Goal: Task Accomplishment & Management: Manage account settings

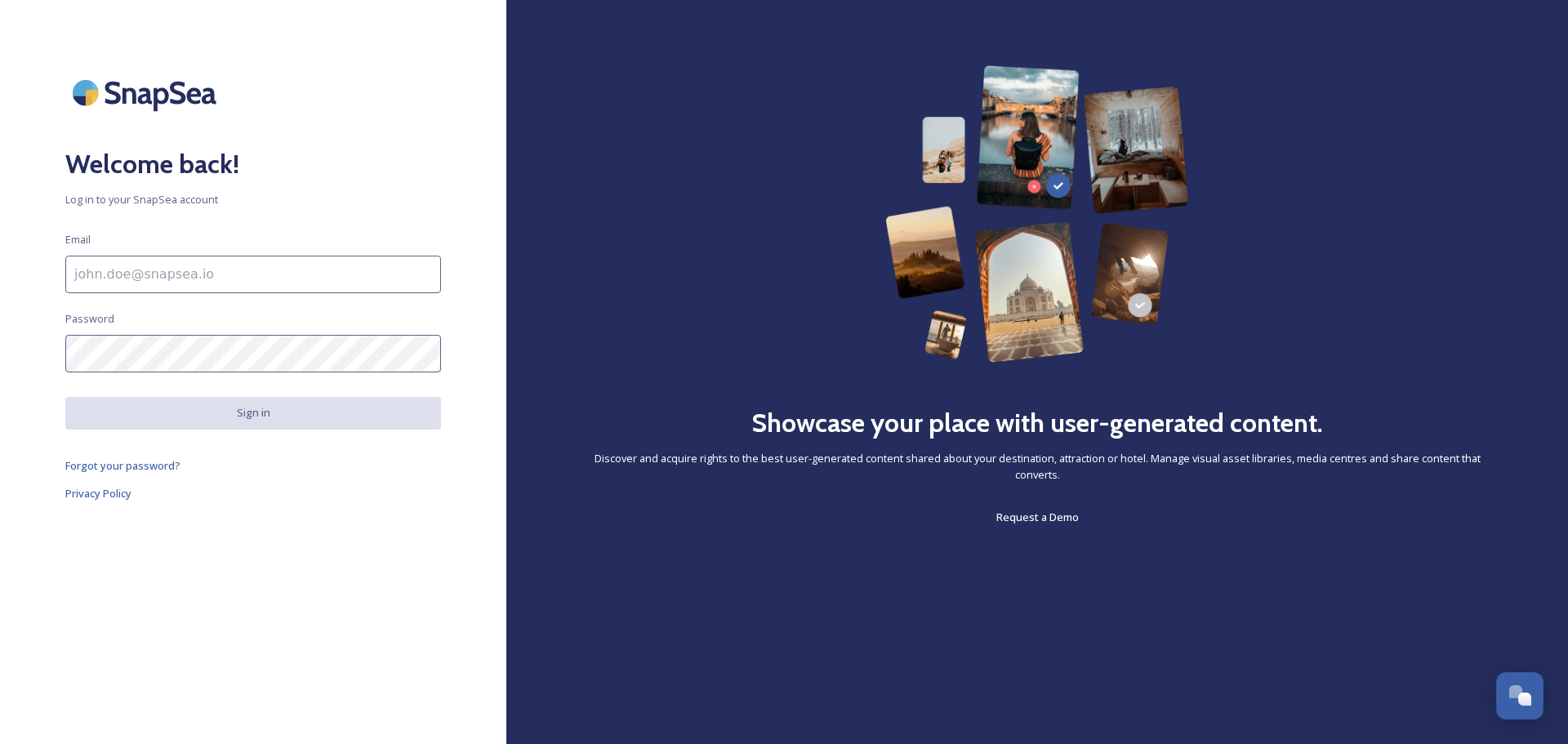
click at [137, 278] on input at bounding box center [253, 275] width 375 height 38
type input "[EMAIL_ADDRESS][DOMAIN_NAME]"
click at [304, 584] on div "Welcome back! Log in to your SnapSea account Email [EMAIL_ADDRESS][DOMAIN_NAME]…" at bounding box center [253, 372] width 506 height 613
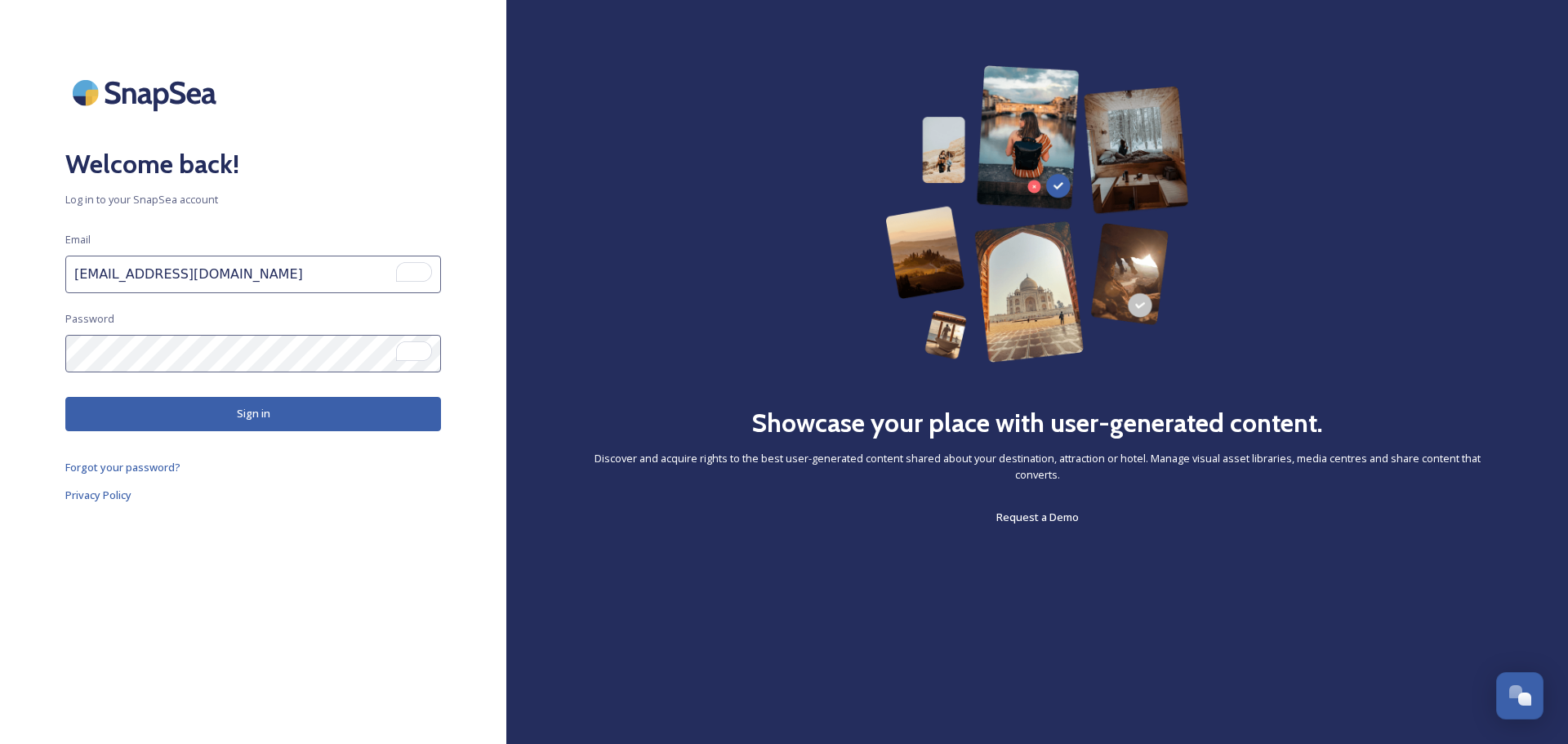
click at [200, 414] on button "Sign in" at bounding box center [253, 414] width 375 height 34
click at [155, 469] on span "Forgot your password?" at bounding box center [123, 468] width 115 height 15
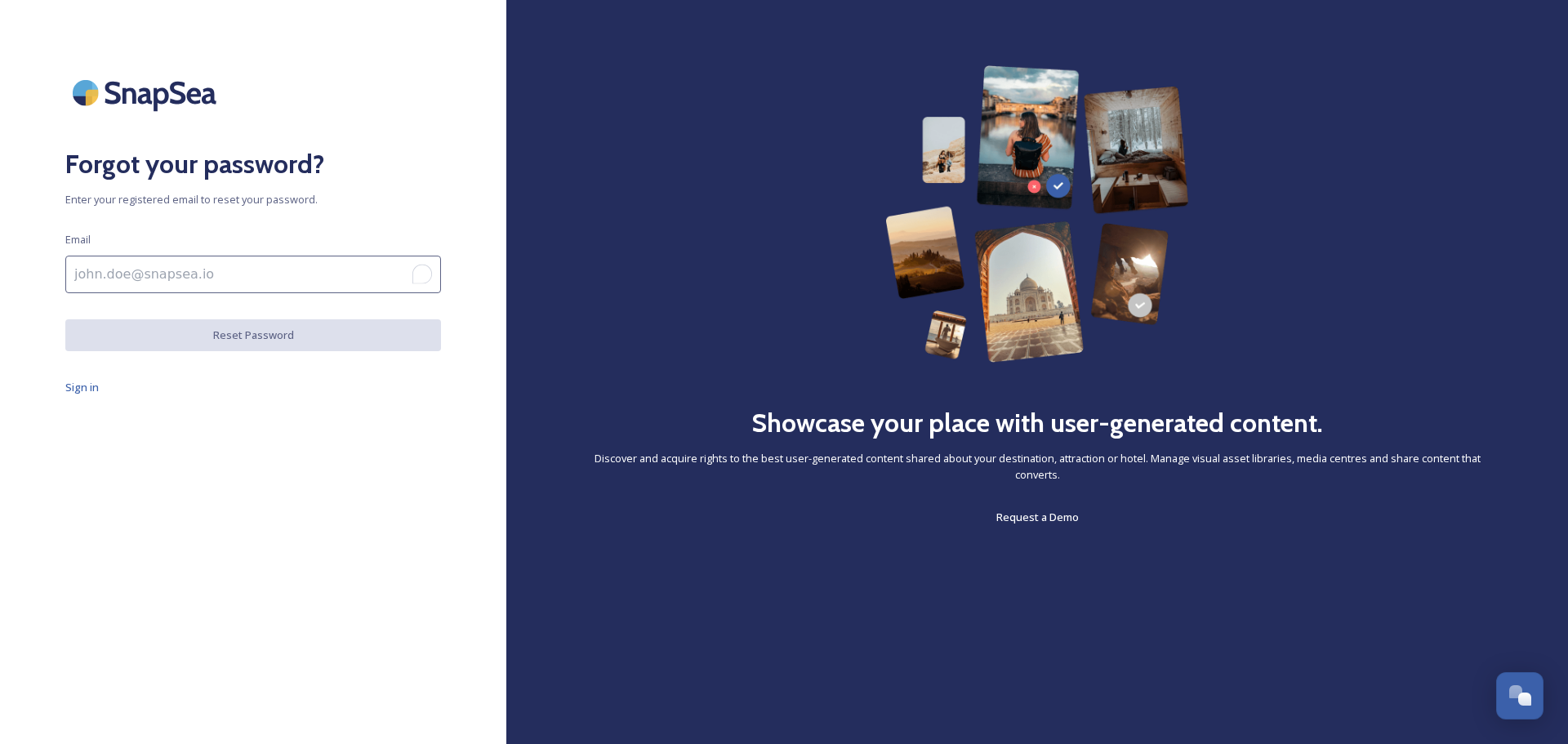
click at [205, 280] on input "To enrich screen reader interactions, please activate Accessibility in Grammarl…" at bounding box center [253, 275] width 375 height 38
type input "[EMAIL_ADDRESS][DOMAIN_NAME]"
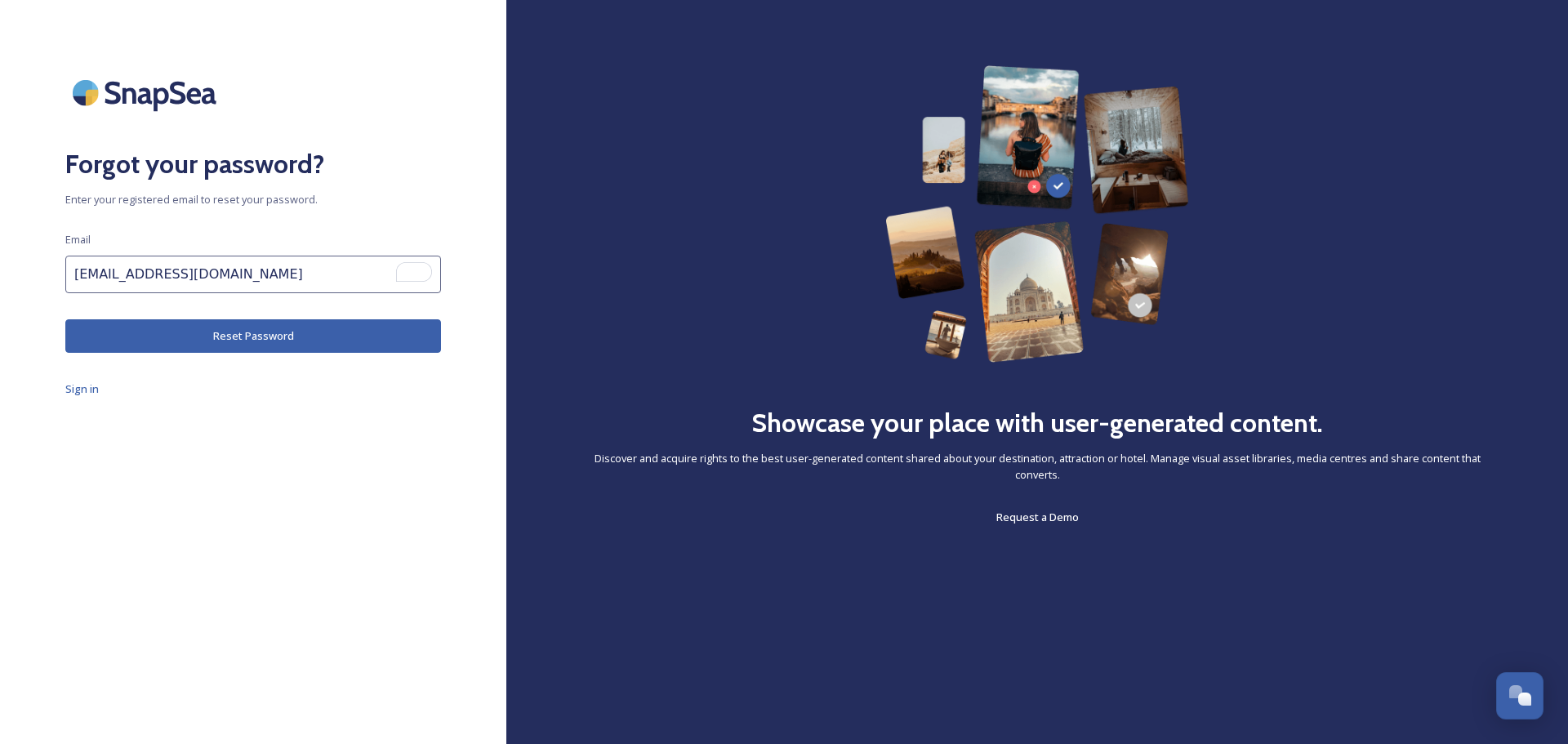
click at [130, 335] on button "Reset Password" at bounding box center [253, 336] width 375 height 34
